Goal: Transaction & Acquisition: Obtain resource

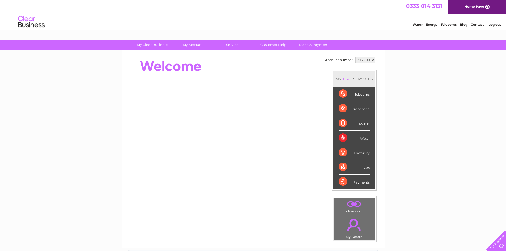
click at [372, 60] on select "312999 313003" at bounding box center [365, 60] width 20 height 6
select select "313003"
click at [355, 57] on select "312999 313003" at bounding box center [365, 60] width 20 height 6
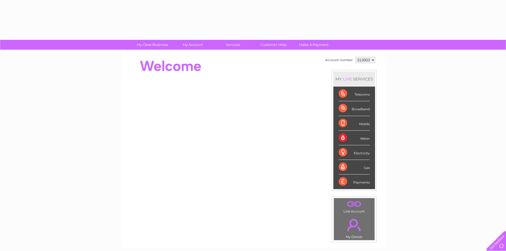
click at [363, 94] on div "Telecoms" at bounding box center [353, 94] width 31 height 15
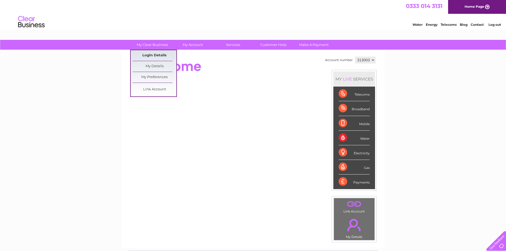
click at [157, 52] on link "Login Details" at bounding box center [154, 55] width 44 height 11
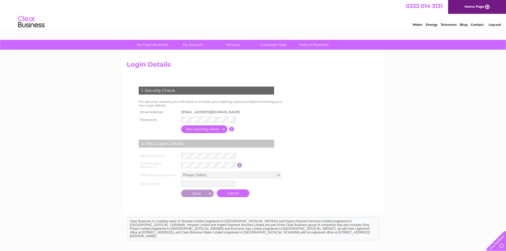
click at [160, 42] on link "My Clear Business" at bounding box center [152, 45] width 44 height 10
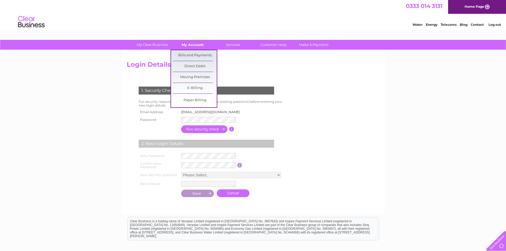
click at [190, 42] on link "My Account" at bounding box center [193, 45] width 44 height 10
click at [193, 42] on link "My Account" at bounding box center [193, 45] width 44 height 10
click at [194, 53] on link "Bills and Payments" at bounding box center [195, 55] width 44 height 11
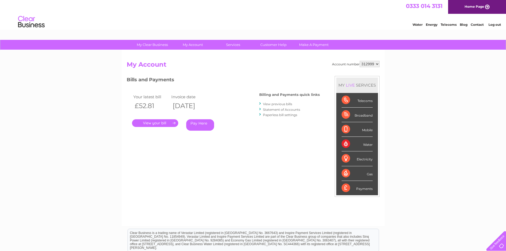
click at [375, 63] on select "312999 313003" at bounding box center [369, 64] width 20 height 6
select select "313003"
click at [359, 61] on select "312999 313003" at bounding box center [369, 64] width 20 height 6
click at [277, 103] on link "View previous bills" at bounding box center [277, 104] width 29 height 4
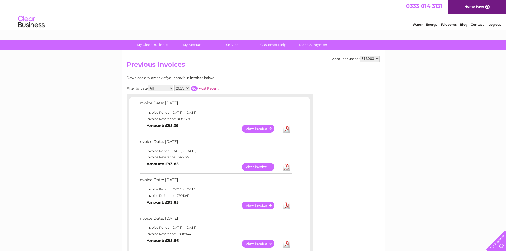
click at [254, 165] on link "View" at bounding box center [261, 167] width 39 height 8
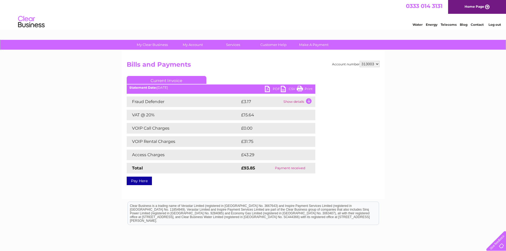
click at [276, 88] on link "PDF" at bounding box center [273, 90] width 16 height 8
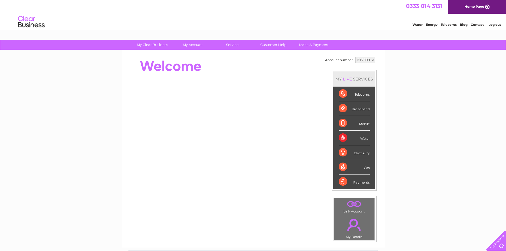
click at [372, 59] on select "312999 313003" at bounding box center [365, 60] width 20 height 6
select select "313003"
click at [355, 57] on select "312999 313003" at bounding box center [365, 60] width 20 height 6
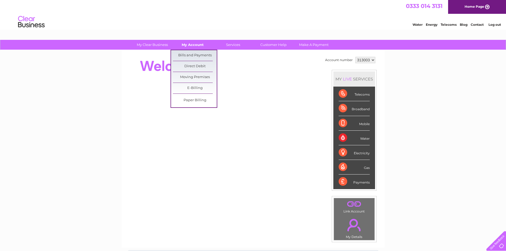
click at [189, 44] on link "My Account" at bounding box center [193, 45] width 44 height 10
click at [187, 53] on link "Bills and Payments" at bounding box center [195, 55] width 44 height 11
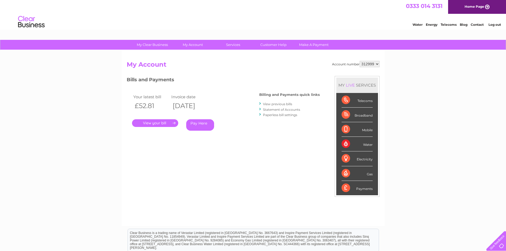
click at [372, 62] on select "312999 313003" at bounding box center [369, 64] width 20 height 6
select select "313003"
click at [359, 61] on select "312999 313003" at bounding box center [369, 64] width 20 height 6
